Goal: Task Accomplishment & Management: Manage account settings

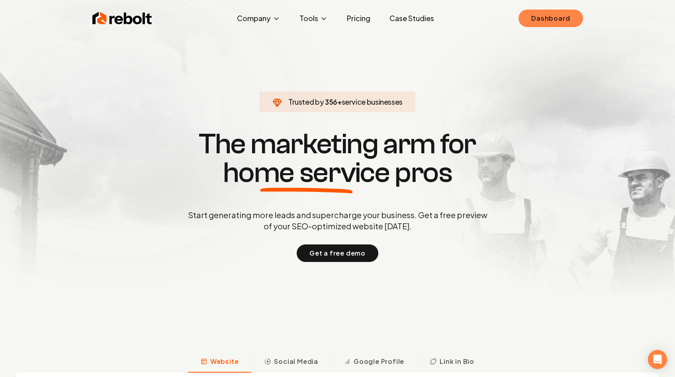
click at [577, 13] on link "Dashboard" at bounding box center [550, 19] width 64 height 18
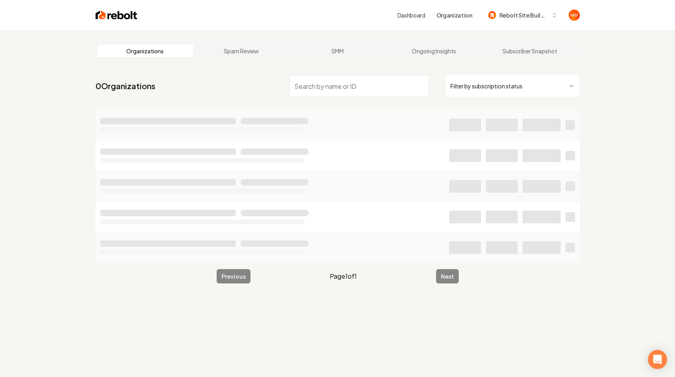
click at [354, 82] on input "search" at bounding box center [359, 86] width 140 height 22
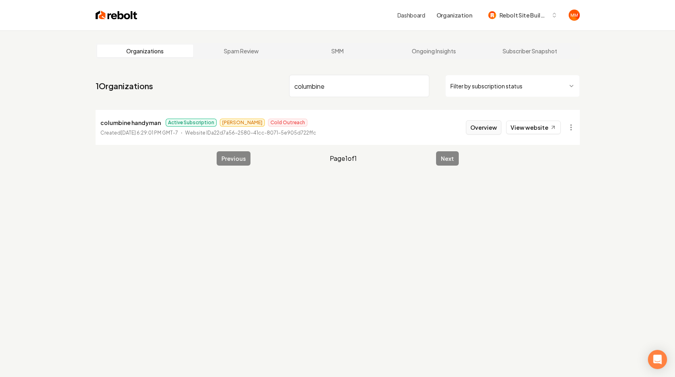
type input "columbine"
click at [483, 129] on button "Overview" at bounding box center [483, 127] width 35 height 14
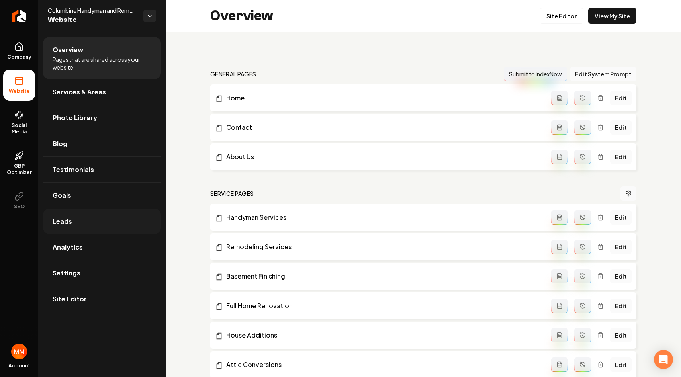
click at [92, 218] on link "Leads" at bounding box center [102, 221] width 118 height 25
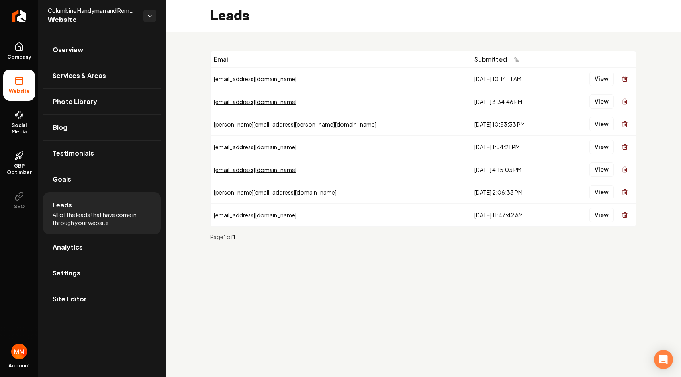
click at [276, 39] on div "Email Submitted [EMAIL_ADDRESS][DOMAIN_NAME] [DATE] 10:14:11 AM View [EMAIL_ADD…" at bounding box center [423, 149] width 515 height 235
drag, startPoint x: 477, startPoint y: 217, endPoint x: 403, endPoint y: 83, distance: 153.3
click at [404, 80] on tbody "[EMAIL_ADDRESS][DOMAIN_NAME] [DATE] 10:14:11 AM View [EMAIL_ADDRESS][DOMAIN_NAM…" at bounding box center [423, 146] width 425 height 159
drag, startPoint x: 438, startPoint y: 244, endPoint x: 435, endPoint y: 241, distance: 4.3
click at [438, 243] on div "Page 1 of 1" at bounding box center [423, 237] width 426 height 21
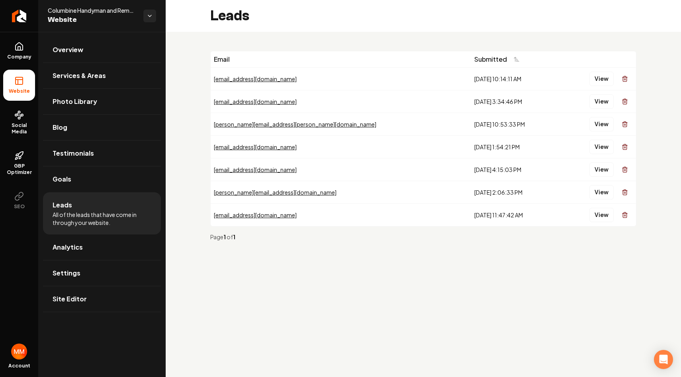
click at [109, 12] on span "Columbine Handyman and Remodeling llc" at bounding box center [92, 10] width 89 height 8
click at [19, 19] on icon "Return to dashboard" at bounding box center [18, 16] width 4 height 8
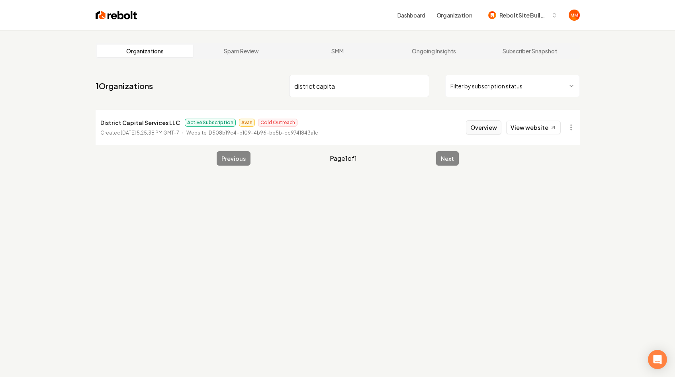
type input "district capita"
click at [493, 130] on button "Overview" at bounding box center [483, 127] width 35 height 14
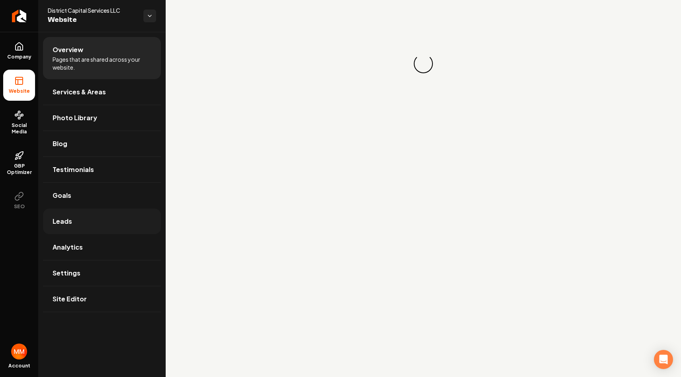
click at [97, 223] on link "Leads" at bounding box center [102, 221] width 118 height 25
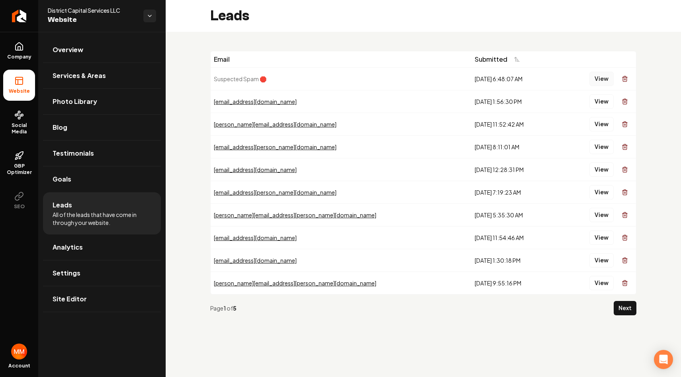
click at [604, 77] on button "View" at bounding box center [601, 79] width 24 height 14
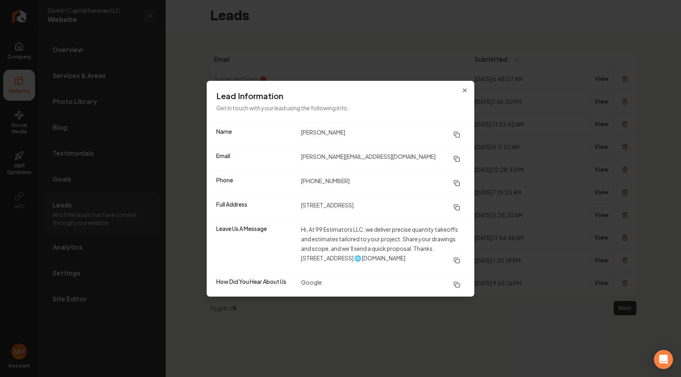
drag, startPoint x: 403, startPoint y: 268, endPoint x: 312, endPoint y: 231, distance: 98.2
click at [312, 231] on dd "Hi, At 99 Estimators LLC, we deliver precise quantity takeoffs and estimates ta…" at bounding box center [383, 246] width 164 height 43
click at [325, 224] on div "Leave Us A Message Hi, At 99 Estimators LLC, we deliver precise quantity takeof…" at bounding box center [341, 245] width 268 height 53
drag, startPoint x: 382, startPoint y: 273, endPoint x: 292, endPoint y: 206, distance: 112.7
click at [292, 206] on dl "Name [PERSON_NAME] Email [PERSON_NAME][EMAIL_ADDRESS][DOMAIN_NAME] Phone [PHONE…" at bounding box center [341, 210] width 268 height 174
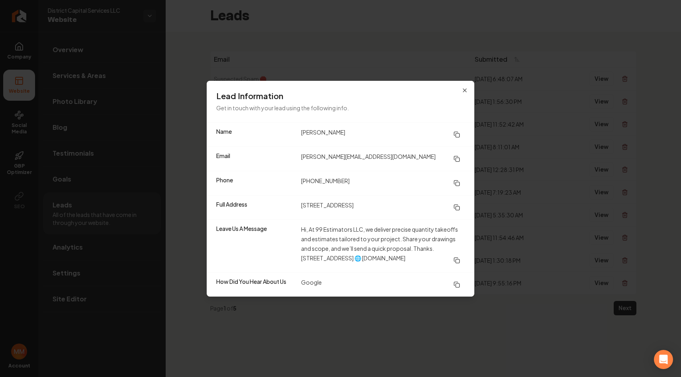
click at [371, 268] on dd "Hi, At 99 Estimators LLC, we deliver precise quantity takeoffs and estimates ta…" at bounding box center [383, 246] width 164 height 43
drag, startPoint x: 377, startPoint y: 272, endPoint x: 321, endPoint y: 223, distance: 75.6
click at [300, 216] on dl "Name [PERSON_NAME] Email [PERSON_NAME][EMAIL_ADDRESS][DOMAIN_NAME] Phone [PHONE…" at bounding box center [341, 210] width 268 height 174
click at [406, 244] on dd "Hi, At 99 Estimators LLC, we deliver precise quantity takeoffs and estimates ta…" at bounding box center [383, 246] width 164 height 43
click at [398, 268] on dd "Hi, At 99 Estimators LLC, we deliver precise quantity takeoffs and estimates ta…" at bounding box center [383, 246] width 164 height 43
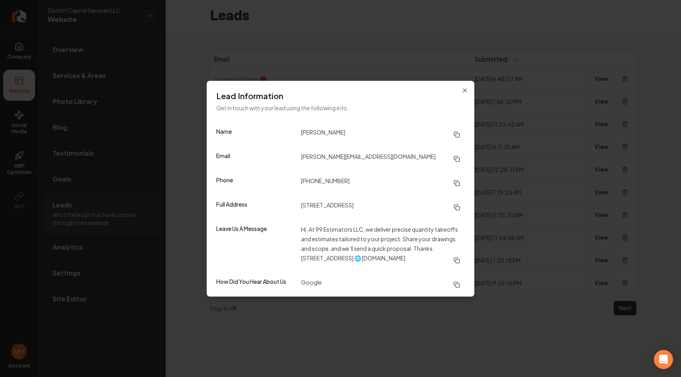
drag, startPoint x: 398, startPoint y: 271, endPoint x: 318, endPoint y: 220, distance: 95.1
click at [318, 220] on div "Leave Us A Message Hi, At 99 Estimators LLC, we deliver precise quantity takeof…" at bounding box center [341, 245] width 268 height 53
click at [284, 259] on dt "Leave Us A Message" at bounding box center [255, 246] width 78 height 43
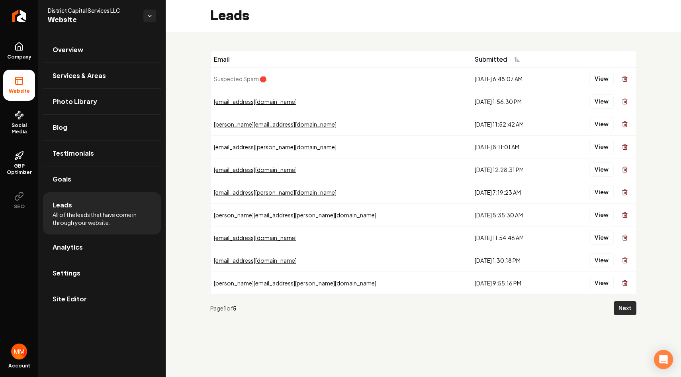
click at [632, 304] on button "Next" at bounding box center [625, 308] width 23 height 14
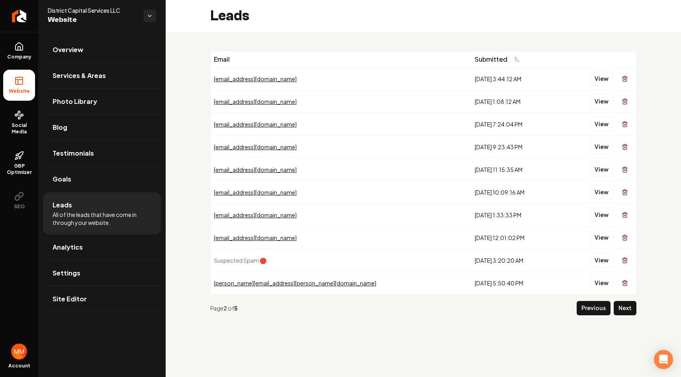
click at [583, 279] on td "View" at bounding box center [597, 283] width 77 height 23
click at [621, 306] on button "Next" at bounding box center [625, 308] width 23 height 14
drag, startPoint x: 447, startPoint y: 260, endPoint x: 384, endPoint y: 79, distance: 191.8
click at [384, 79] on tbody "[EMAIL_ADDRESS][DOMAIN_NAME] [DATE] 2:16:51 PM View [EMAIL_ADDRESS][DOMAIN_NAME…" at bounding box center [423, 180] width 425 height 227
click at [584, 309] on button "Previous" at bounding box center [594, 308] width 34 height 14
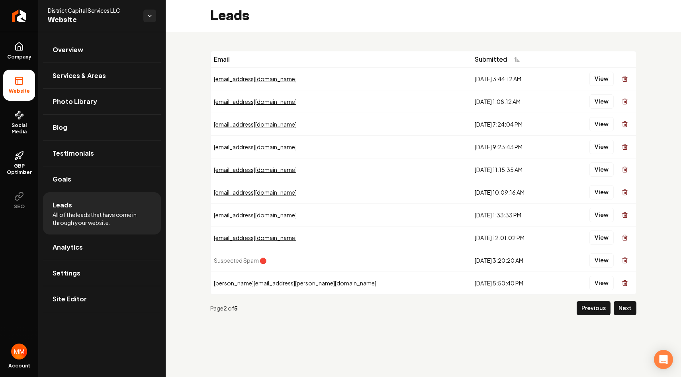
drag, startPoint x: 471, startPoint y: 280, endPoint x: 387, endPoint y: 101, distance: 198.2
click at [387, 102] on tbody "[EMAIL_ADDRESS][DOMAIN_NAME] [DATE] 3:44:12 AM View [EMAIL_ADDRESS][DOMAIN_NAME…" at bounding box center [423, 180] width 425 height 227
click at [361, 76] on div "[EMAIL_ADDRESS][DOMAIN_NAME]" at bounding box center [341, 79] width 254 height 8
drag, startPoint x: 483, startPoint y: 285, endPoint x: 370, endPoint y: 98, distance: 219.2
click at [374, 109] on tbody "[EMAIL_ADDRESS][DOMAIN_NAME] [DATE] 3:44:12 AM View [EMAIL_ADDRESS][DOMAIN_NAME…" at bounding box center [423, 180] width 425 height 227
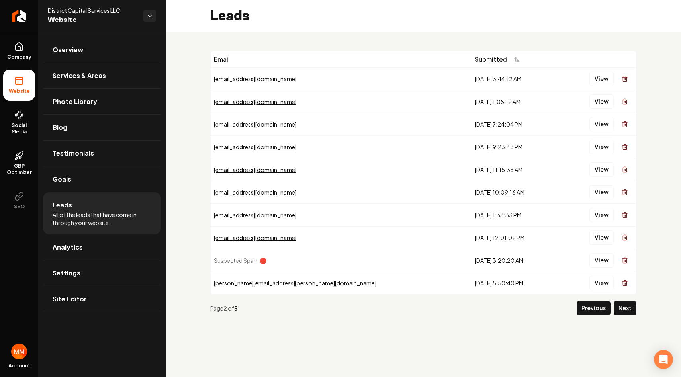
click at [350, 76] on td "[EMAIL_ADDRESS][DOMAIN_NAME]" at bounding box center [341, 78] width 261 height 23
click at [604, 305] on button "Previous" at bounding box center [594, 308] width 34 height 14
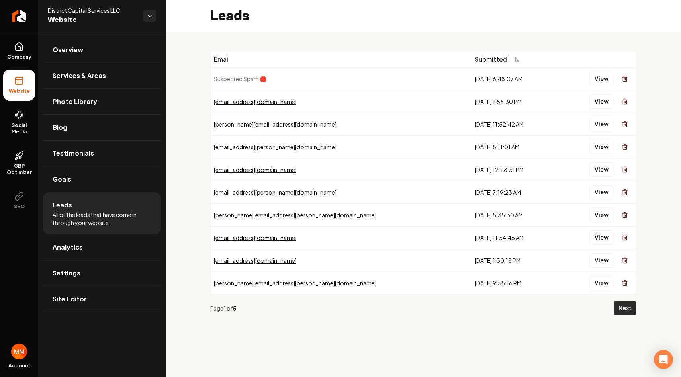
click at [635, 309] on div "Email Submitted Suspected Spam 🛑 [DATE] 6:48:07 AM View [EMAIL_ADDRESS][DOMAIN_…" at bounding box center [423, 186] width 515 height 309
click at [635, 309] on button "Next" at bounding box center [625, 308] width 23 height 14
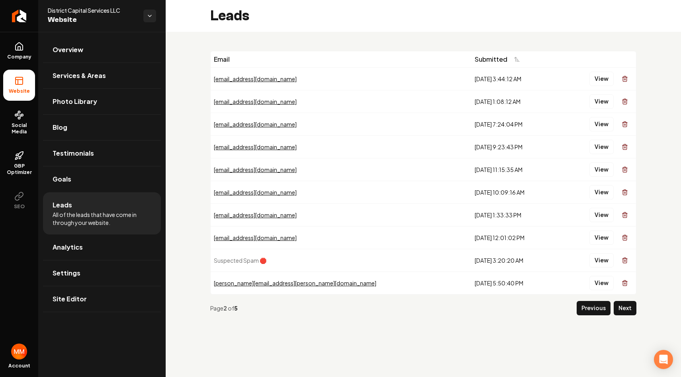
click at [632, 311] on button "Next" at bounding box center [625, 308] width 23 height 14
click at [631, 311] on button "Next" at bounding box center [625, 308] width 23 height 14
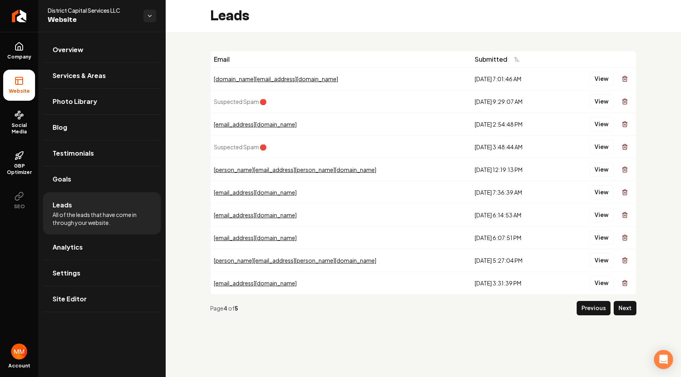
click at [631, 311] on button "Next" at bounding box center [625, 308] width 23 height 14
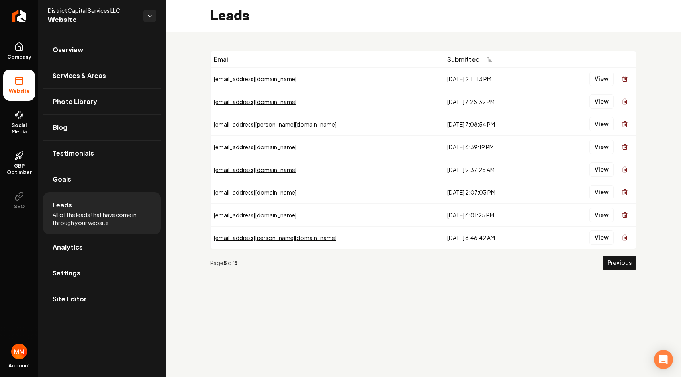
click at [631, 311] on main "Leads Email Submitted [EMAIL_ADDRESS][DOMAIN_NAME] [DATE] 2:11:13 PM View [EMAI…" at bounding box center [423, 188] width 515 height 377
drag, startPoint x: 492, startPoint y: 235, endPoint x: 403, endPoint y: 205, distance: 94.1
click at [400, 200] on tbody "[EMAIL_ADDRESS][DOMAIN_NAME] [DATE] 2:11:13 PM View [EMAIL_ADDRESS][DOMAIN_NAME…" at bounding box center [423, 158] width 425 height 182
click at [456, 256] on div "Page 5 of 5 Previous" at bounding box center [423, 262] width 426 height 27
drag, startPoint x: 475, startPoint y: 236, endPoint x: 401, endPoint y: 122, distance: 136.2
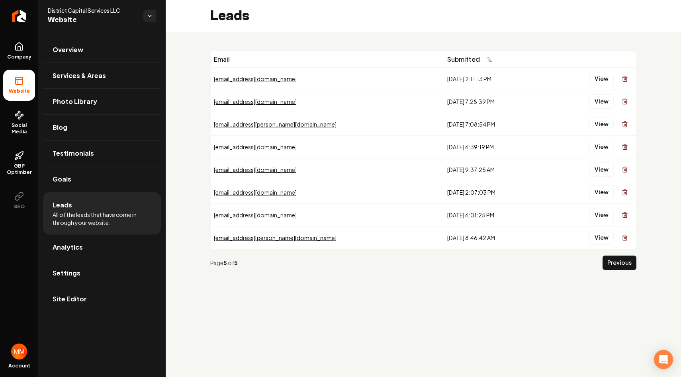
click at [401, 122] on tbody "[EMAIL_ADDRESS][DOMAIN_NAME] [DATE] 2:11:13 PM View [EMAIL_ADDRESS][DOMAIN_NAME…" at bounding box center [423, 158] width 425 height 182
drag, startPoint x: 441, startPoint y: 225, endPoint x: 447, endPoint y: 220, distance: 7.7
click at [441, 223] on tbody "[EMAIL_ADDRESS][DOMAIN_NAME] [DATE] 2:11:13 PM View [EMAIL_ADDRESS][DOMAIN_NAME…" at bounding box center [423, 158] width 425 height 182
drag, startPoint x: 444, startPoint y: 211, endPoint x: 397, endPoint y: 84, distance: 134.9
click at [400, 81] on tbody "[EMAIL_ADDRESS][DOMAIN_NAME] [DATE] 2:11:13 PM View [EMAIL_ADDRESS][DOMAIN_NAME…" at bounding box center [423, 158] width 425 height 182
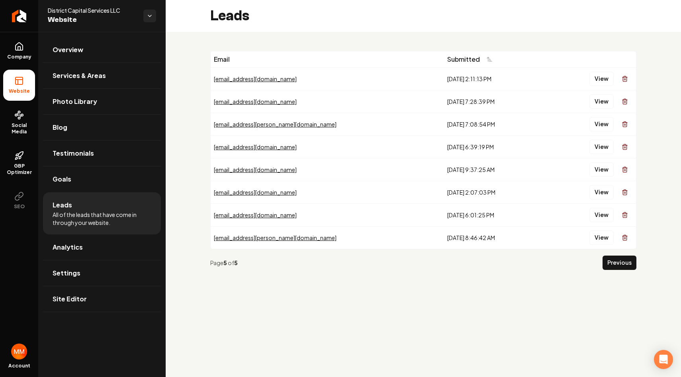
click at [446, 224] on td "[DATE] 6:01:25 PM" at bounding box center [495, 214] width 102 height 23
click at [16, 11] on icon "Return to dashboard" at bounding box center [19, 16] width 13 height 13
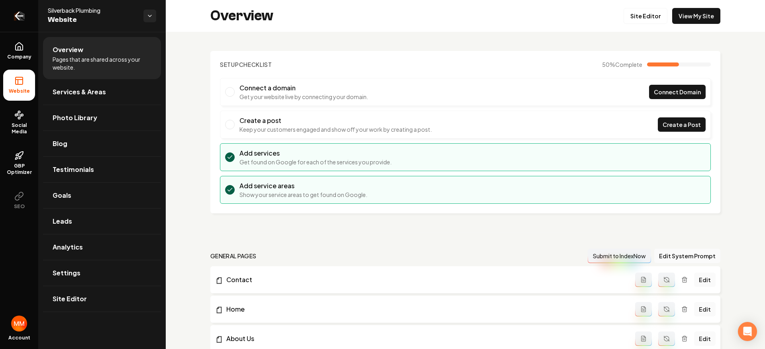
click at [26, 16] on link "Return to dashboard" at bounding box center [19, 16] width 38 height 32
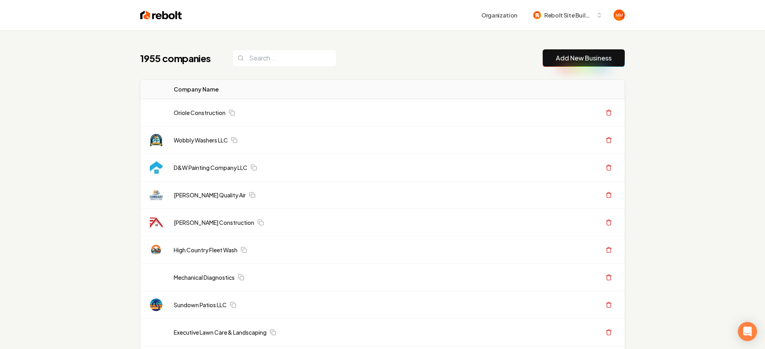
click at [157, 17] on img at bounding box center [161, 15] width 42 height 11
click at [156, 15] on img at bounding box center [158, 15] width 42 height 11
click at [149, 14] on img at bounding box center [158, 15] width 42 height 11
click at [152, 20] on img at bounding box center [158, 15] width 42 height 11
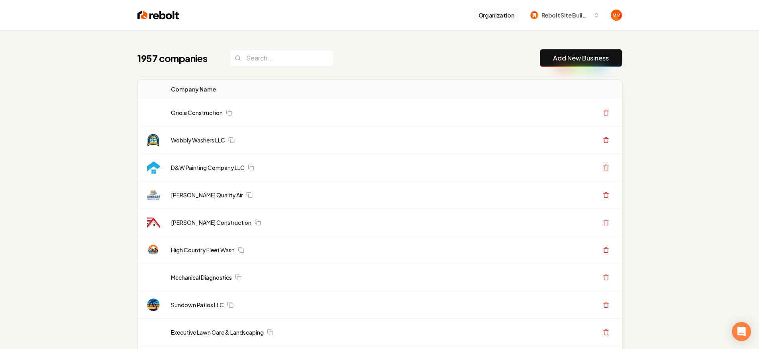
click at [493, 16] on button "Organization" at bounding box center [495, 15] width 45 height 14
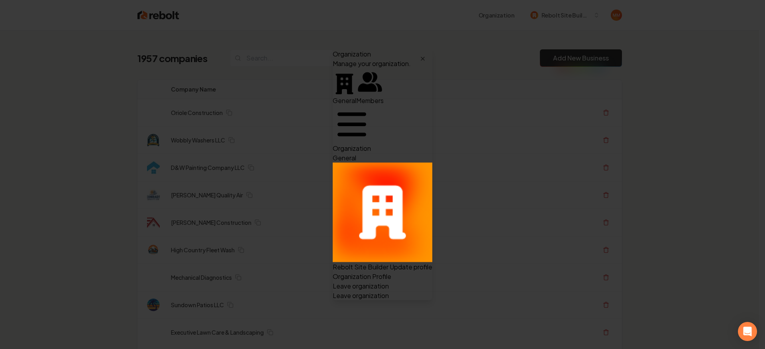
click at [432, 153] on div "General Rebolt Site Builder Update profile Organization Profile Leave organizat…" at bounding box center [382, 226] width 100 height 147
click at [426, 55] on icon "button" at bounding box center [422, 58] width 6 height 6
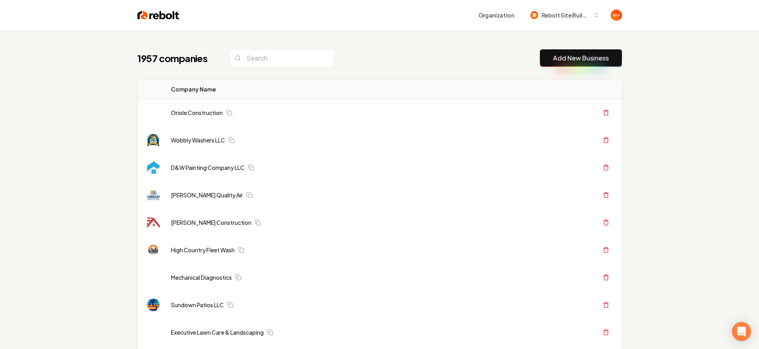
click at [177, 13] on img at bounding box center [158, 15] width 42 height 11
